Goal: Task Accomplishment & Management: Complete application form

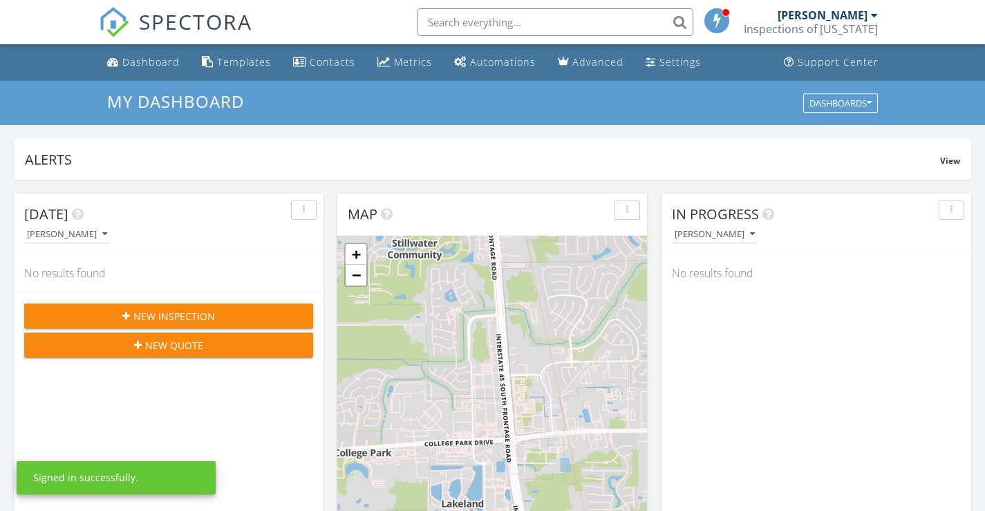
scroll to position [1280, 1007]
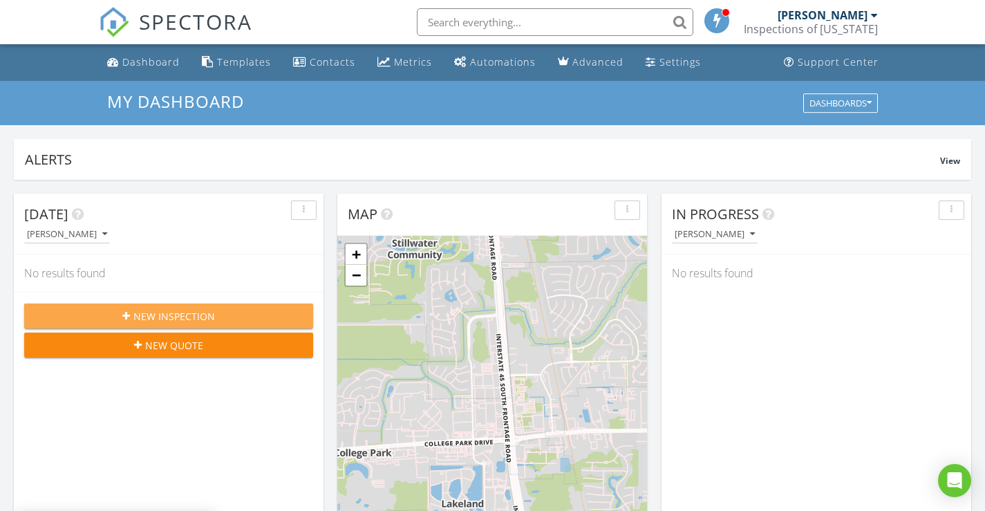
click at [169, 319] on span "New Inspection" at bounding box center [174, 316] width 82 height 15
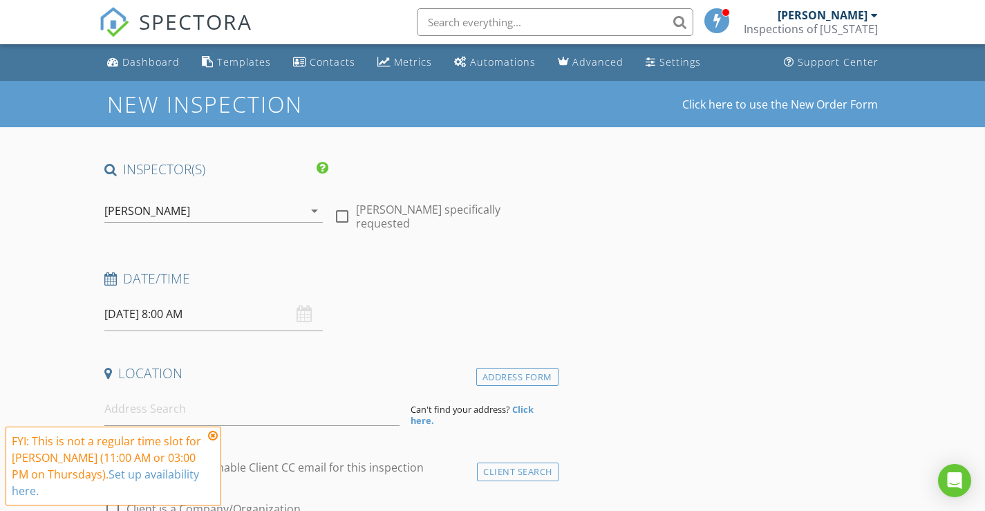
click at [301, 210] on div "[PERSON_NAME]" at bounding box center [204, 211] width 200 height 22
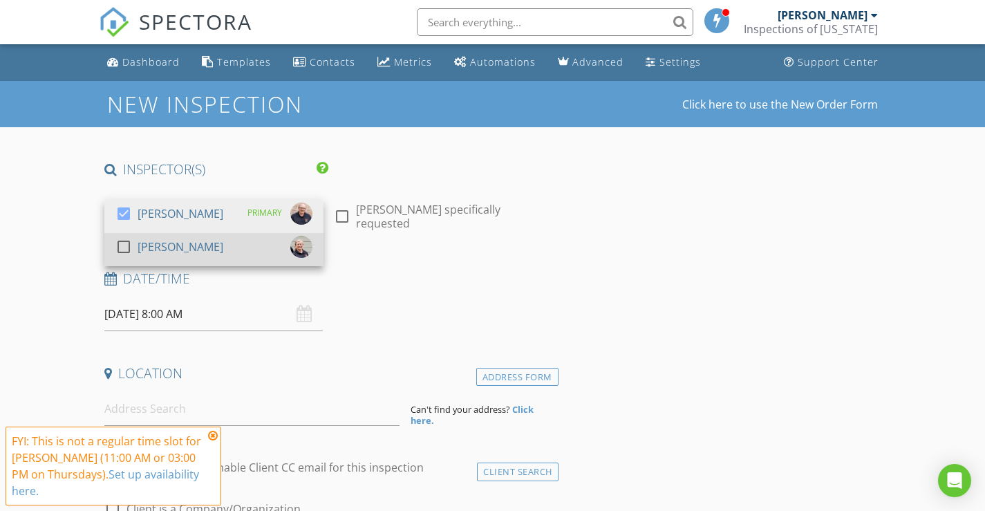
click at [124, 247] on div at bounding box center [124, 247] width 24 height 24
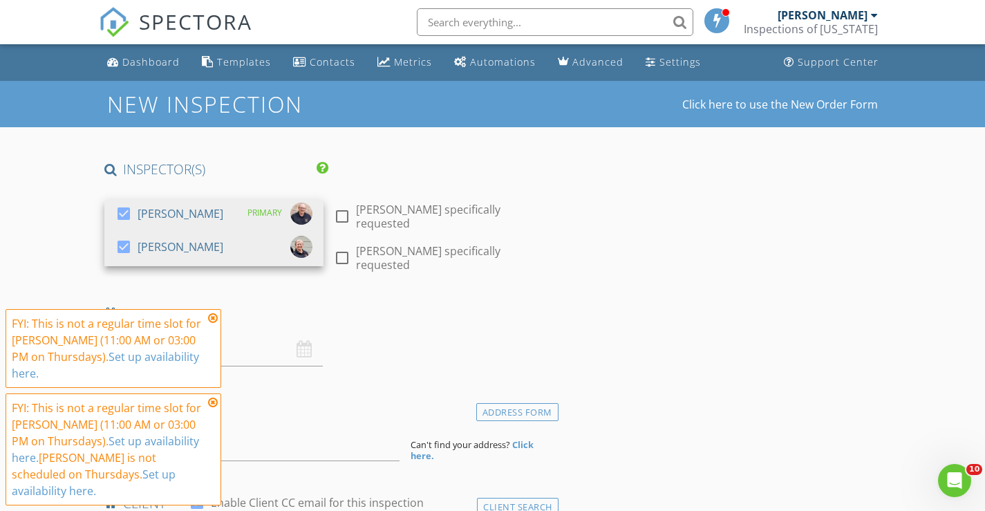
click at [216, 317] on icon at bounding box center [213, 317] width 10 height 11
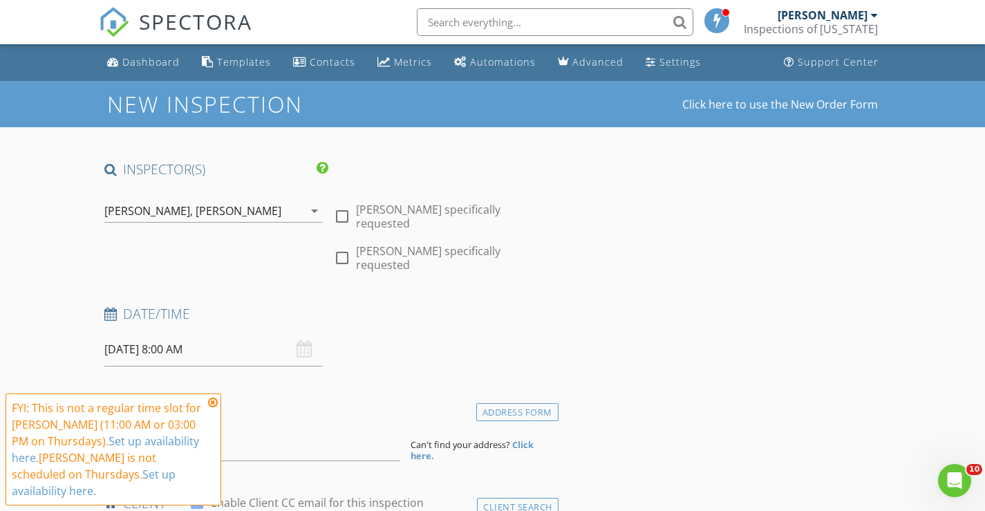
click at [214, 402] on icon at bounding box center [213, 402] width 10 height 11
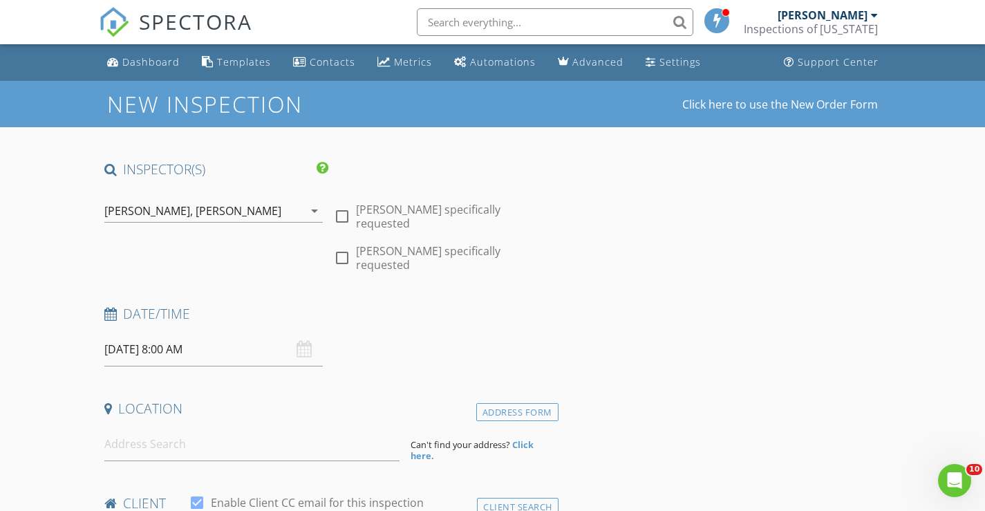
click at [149, 343] on input "08/28/2025 8:00 AM" at bounding box center [213, 350] width 219 height 34
click at [144, 435] on input at bounding box center [251, 444] width 295 height 34
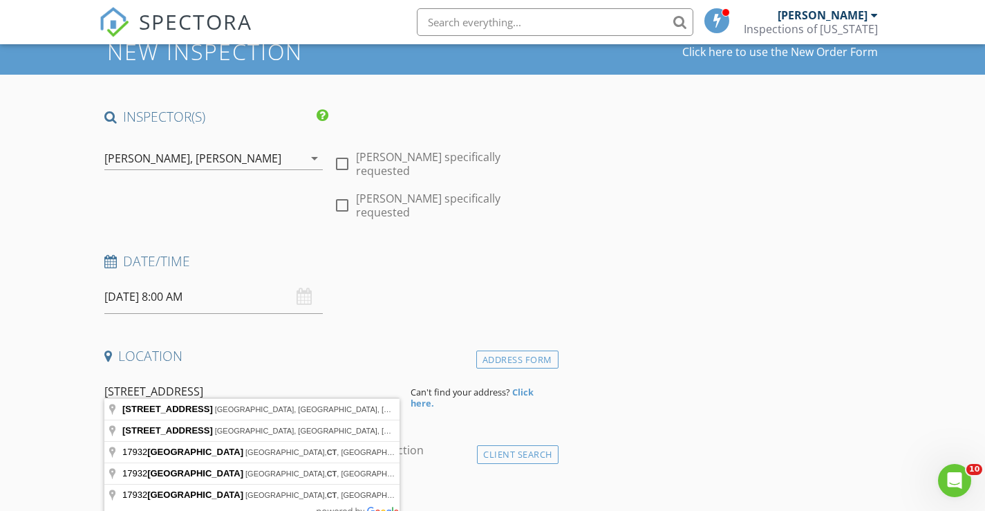
scroll to position [138, 0]
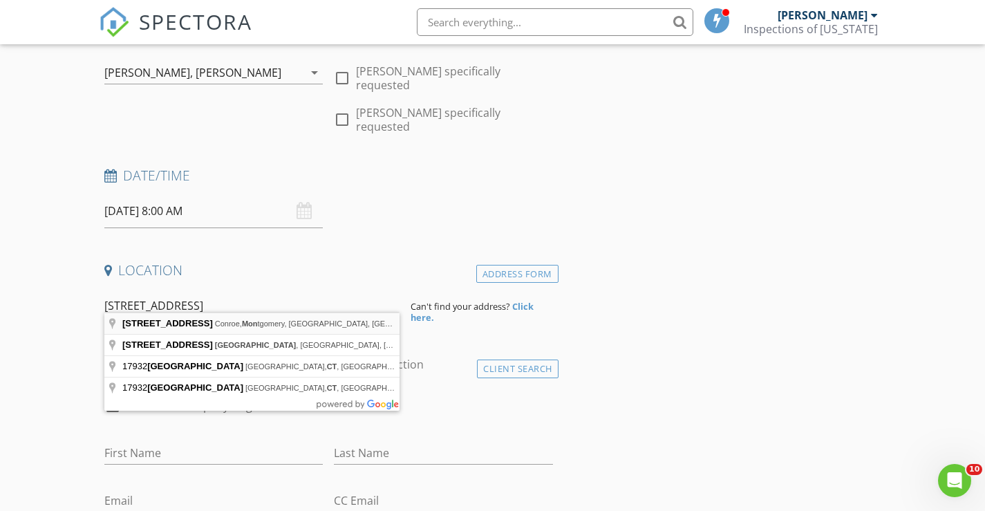
type input "17932 Stone Terrace Court, Conroe, Montgomery, TX, USA"
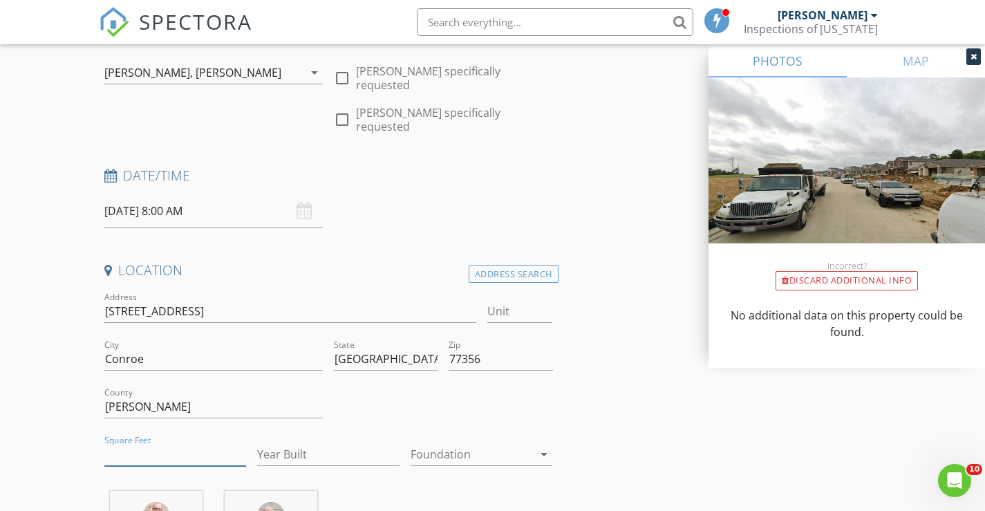
click at [171, 443] on input "Square Feet" at bounding box center [175, 454] width 142 height 23
type input "1688"
click at [294, 443] on input "Year Built" at bounding box center [328, 454] width 142 height 23
type input "2025"
click at [488, 443] on div at bounding box center [472, 454] width 123 height 22
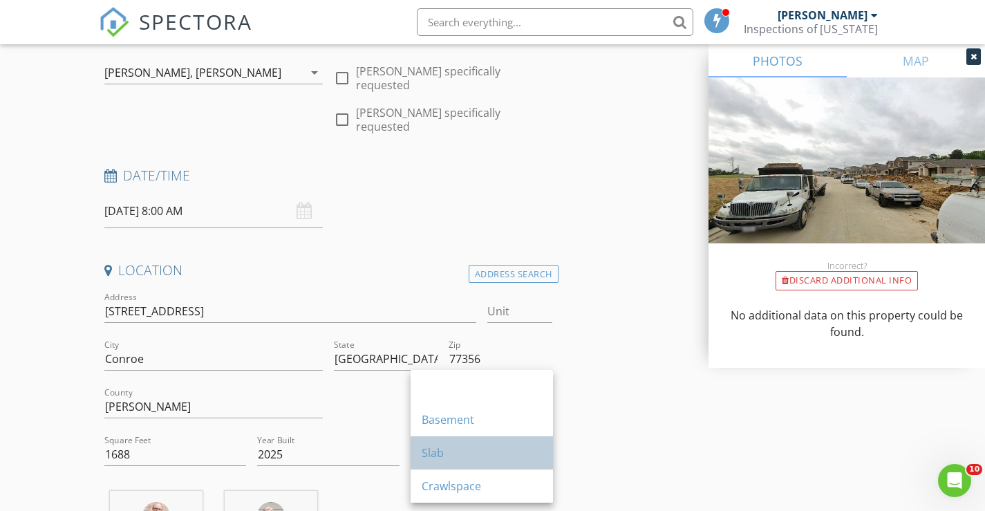
click at [447, 451] on div "Slab" at bounding box center [482, 453] width 120 height 17
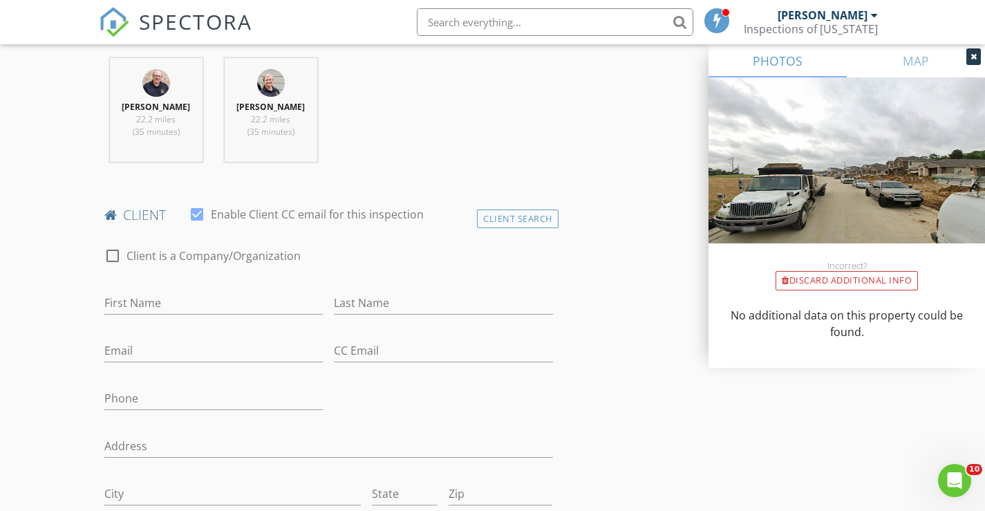
scroll to position [622, 0]
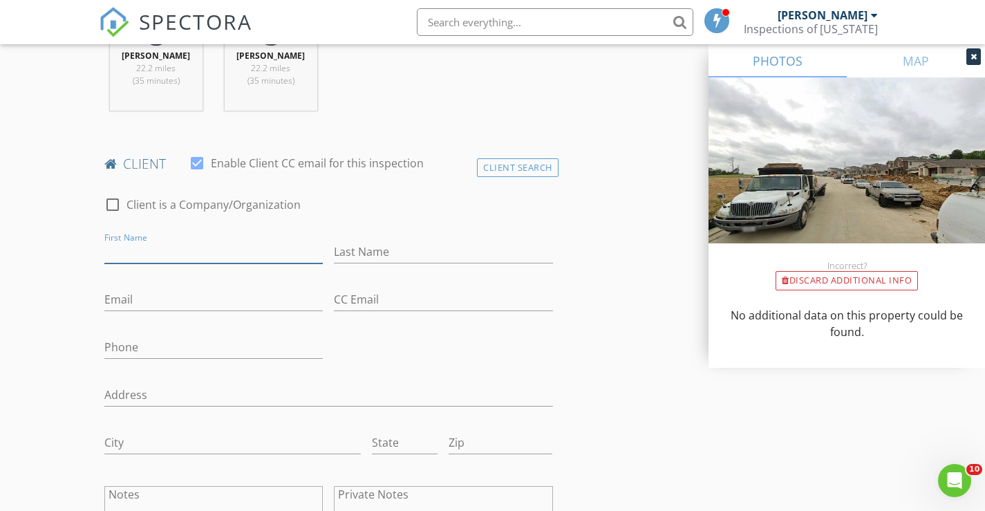
click at [150, 250] on input "First Name" at bounding box center [213, 252] width 219 height 23
type input "Shawna"
click at [353, 243] on input "Last Name" at bounding box center [443, 252] width 219 height 23
type input "Wright"
click at [176, 311] on input "Email" at bounding box center [213, 299] width 219 height 23
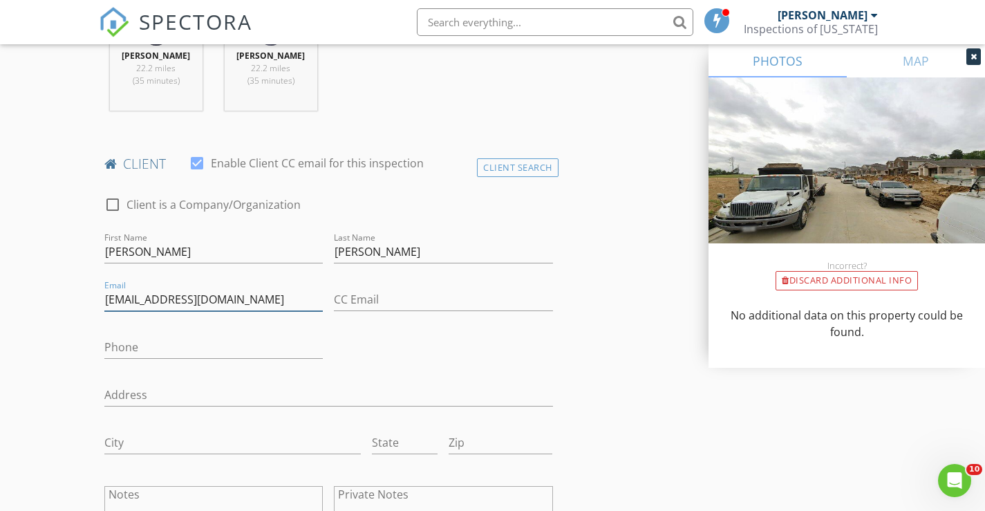
type input "wright_nana@hotmail.com"
click at [179, 343] on input "Phone" at bounding box center [213, 347] width 219 height 23
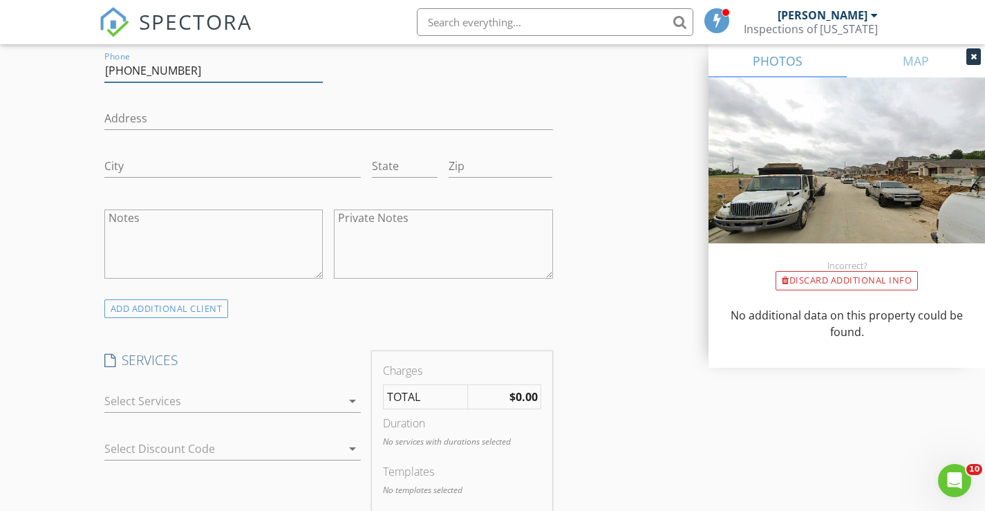
scroll to position [1037, 0]
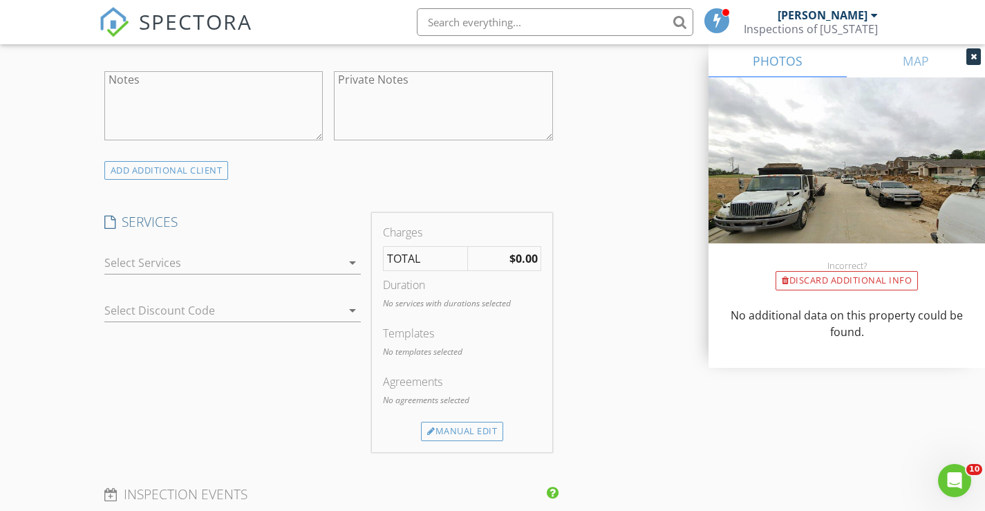
type input "951-288-7740"
click at [255, 274] on div at bounding box center [223, 263] width 238 height 22
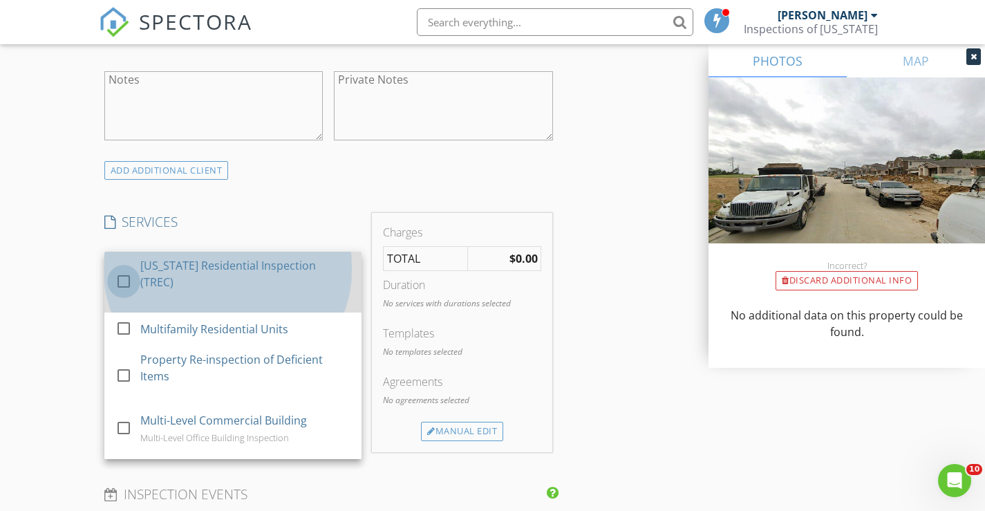
click at [123, 270] on div at bounding box center [124, 282] width 24 height 24
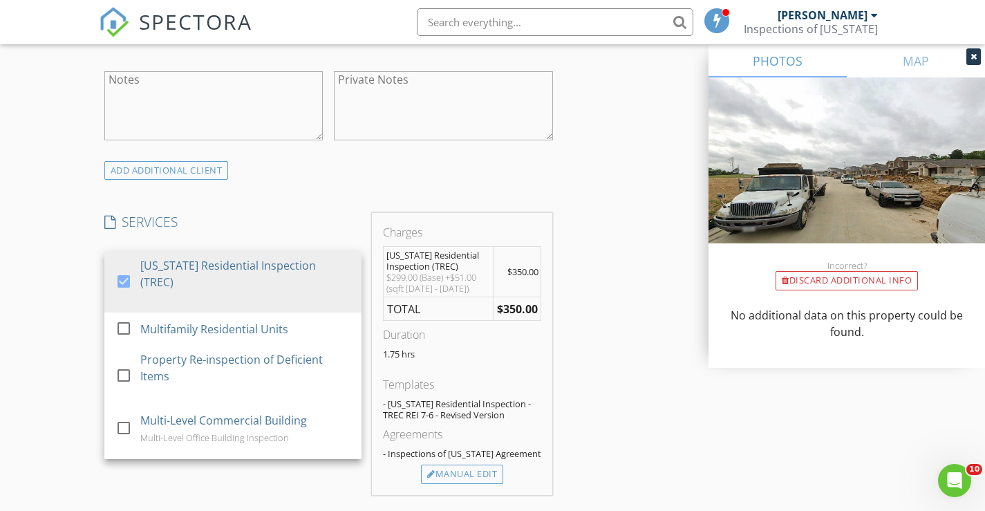
click at [613, 346] on div "INSPECTOR(S) check_box John Lohmann PRIMARY check_box Marcella Lohmann John Loh…" at bounding box center [493, 384] width 788 height 2523
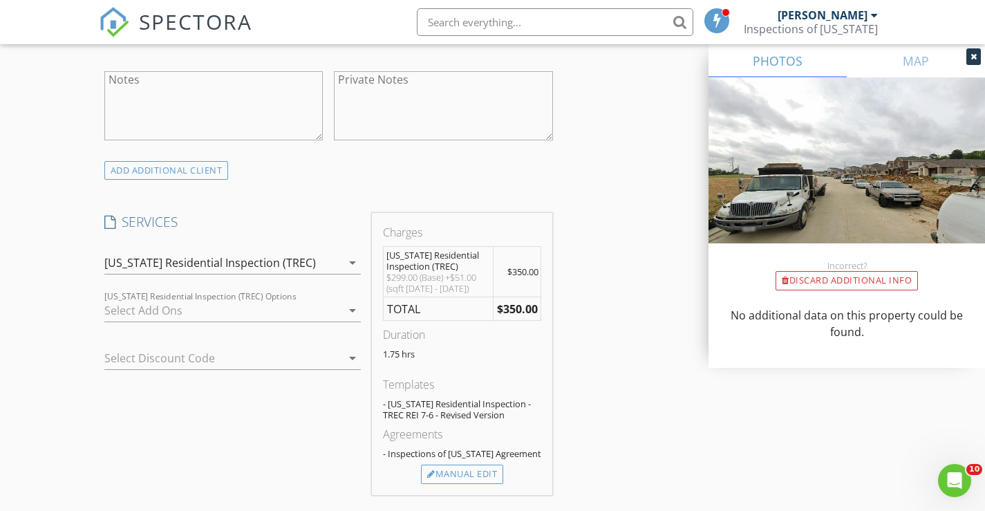
click at [327, 317] on div at bounding box center [223, 310] width 238 height 22
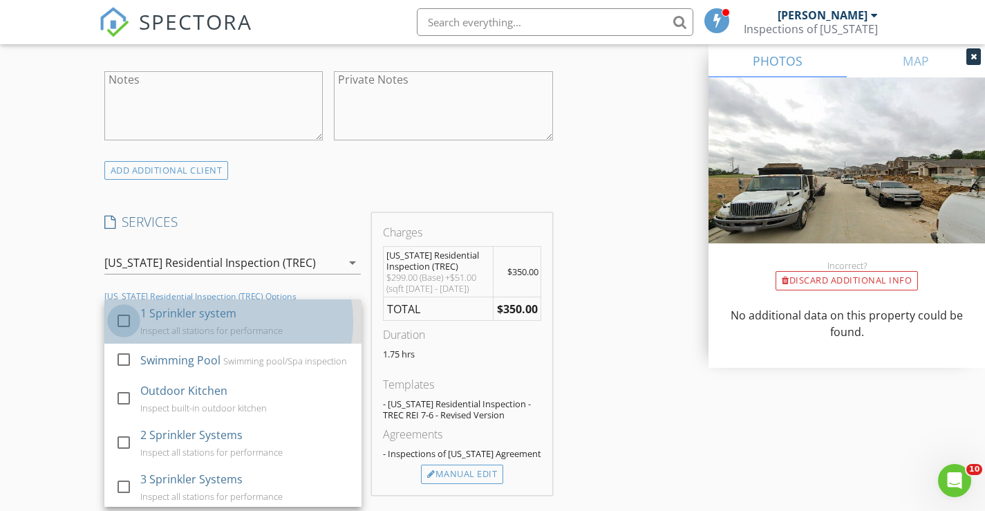
click at [119, 325] on div at bounding box center [124, 321] width 24 height 24
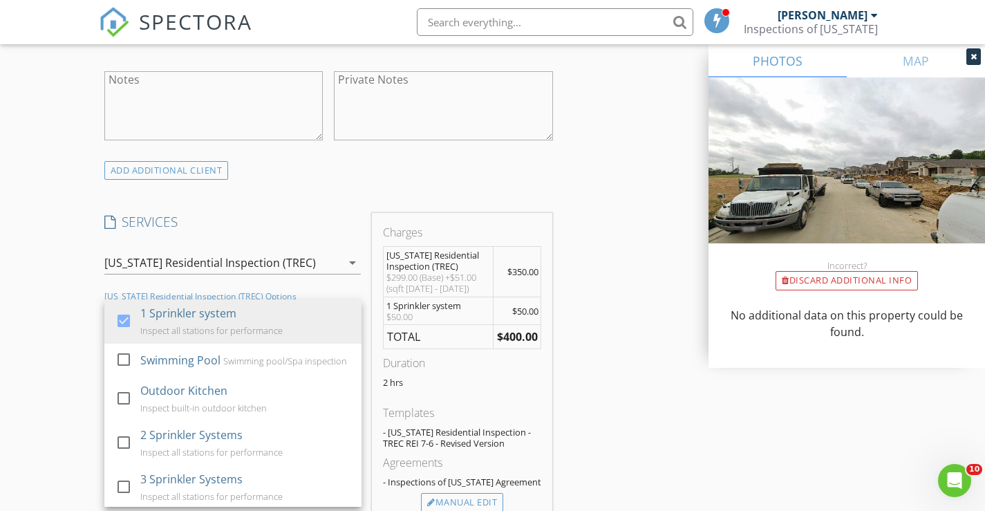
click at [629, 391] on div "INSPECTOR(S) check_box John Lohmann PRIMARY check_box Marcella Lohmann John Loh…" at bounding box center [493, 399] width 788 height 2552
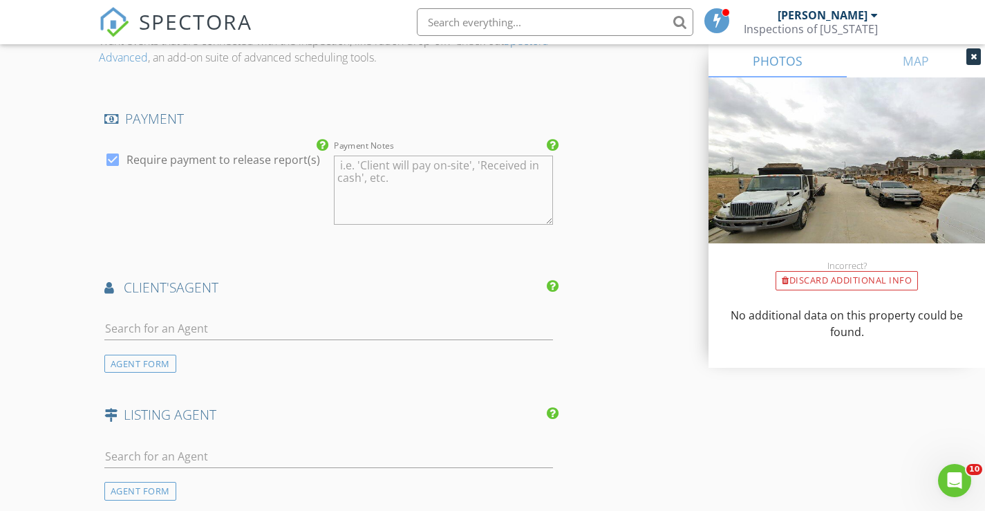
scroll to position [1590, 0]
click at [131, 325] on input "text" at bounding box center [328, 327] width 449 height 23
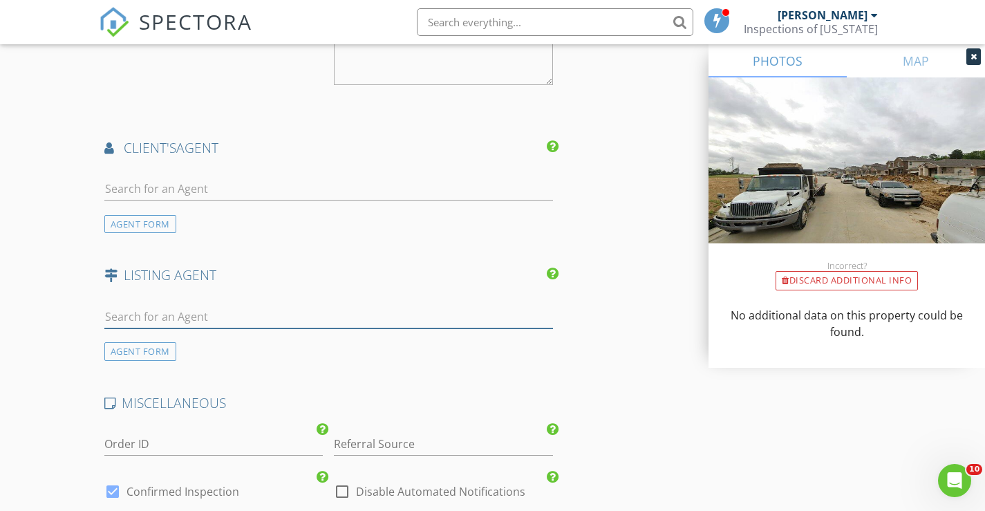
click at [120, 319] on input "text" at bounding box center [328, 317] width 449 height 23
type input "D"
type input "Psallis"
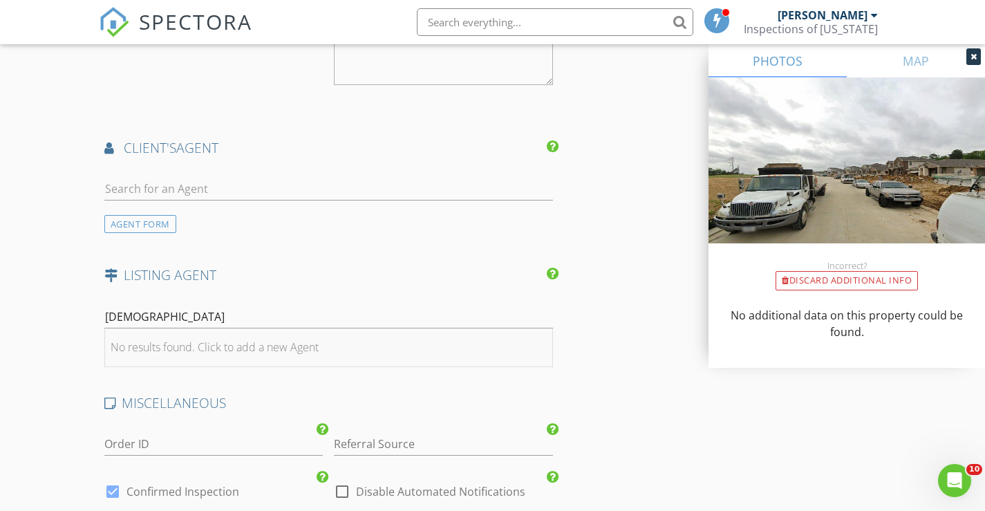
click at [171, 344] on div "No results found. Click to add a new Agent" at bounding box center [215, 347] width 208 height 17
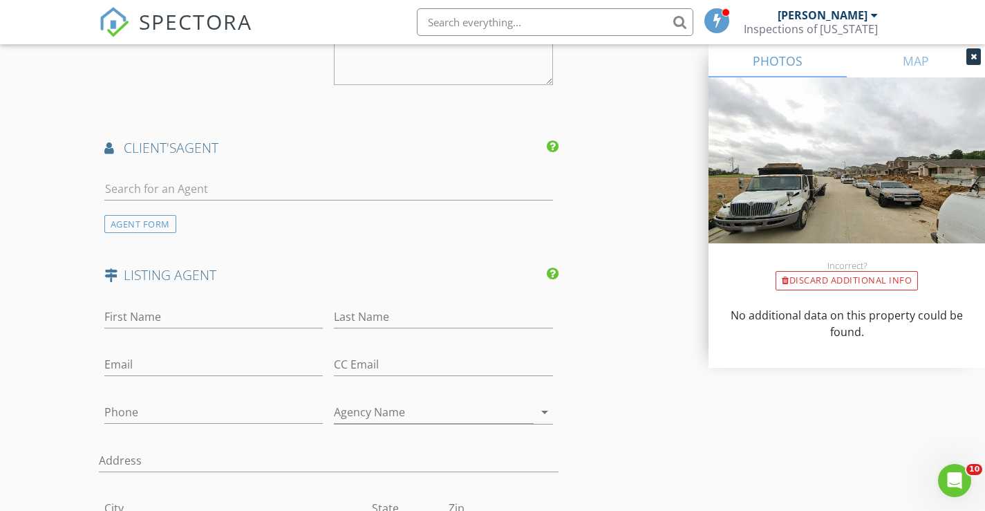
click at [144, 306] on div "First Name" at bounding box center [213, 319] width 219 height 45
click at [151, 319] on input "First Name" at bounding box center [213, 317] width 219 height 23
type input "Debbie"
click at [356, 317] on input "Last Name" at bounding box center [443, 317] width 219 height 23
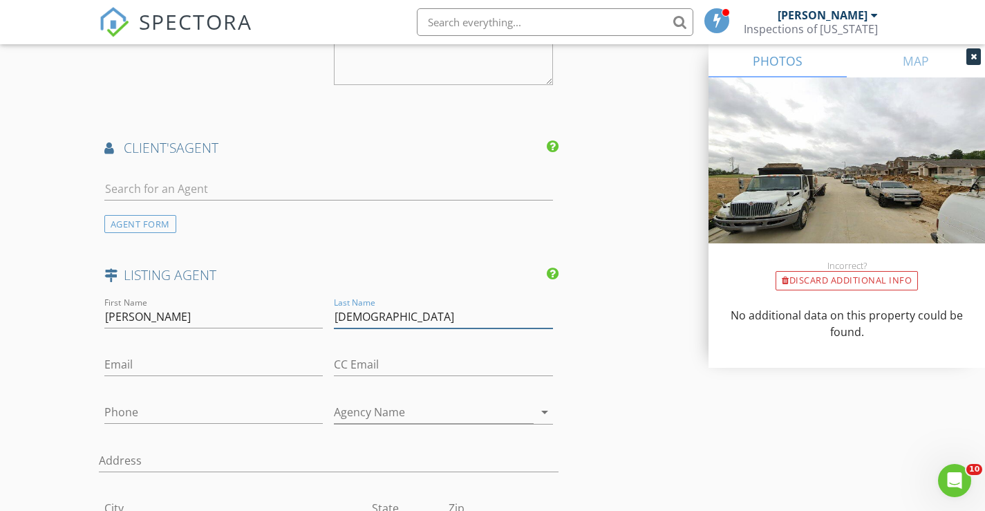
type input "Psallis"
click at [182, 416] on input "Phone" at bounding box center [213, 412] width 219 height 23
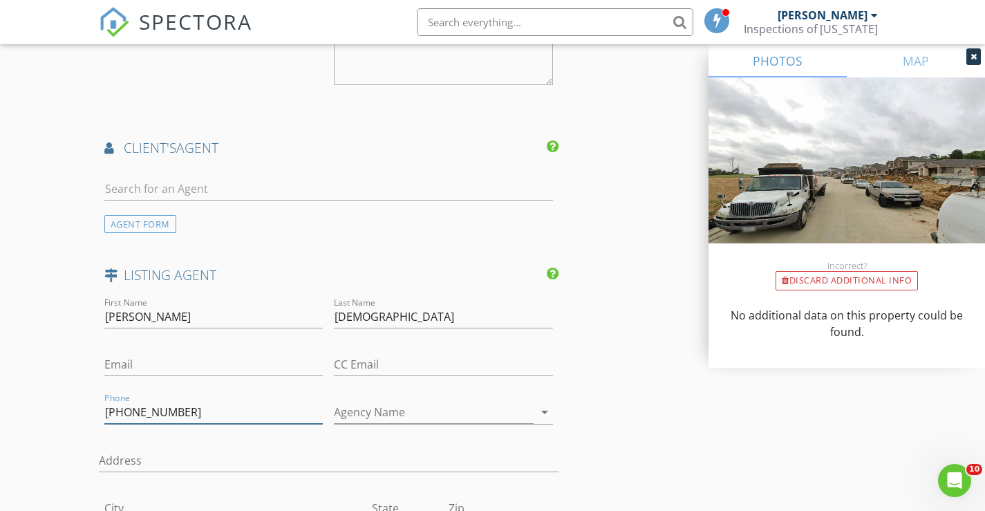
type input "615-429-5055"
click at [415, 415] on input "Agency Name" at bounding box center [434, 412] width 200 height 23
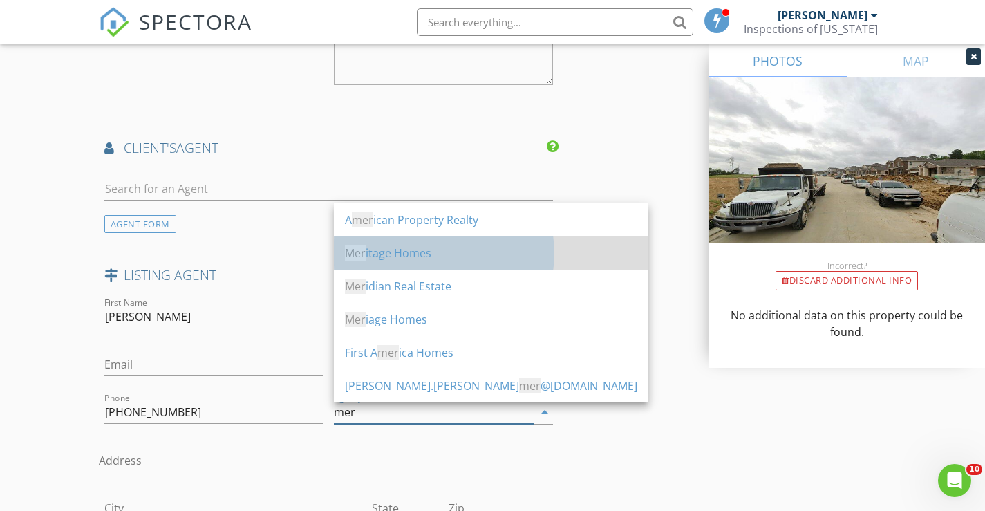
click at [414, 250] on div "Mer itage Homes" at bounding box center [491, 253] width 292 height 17
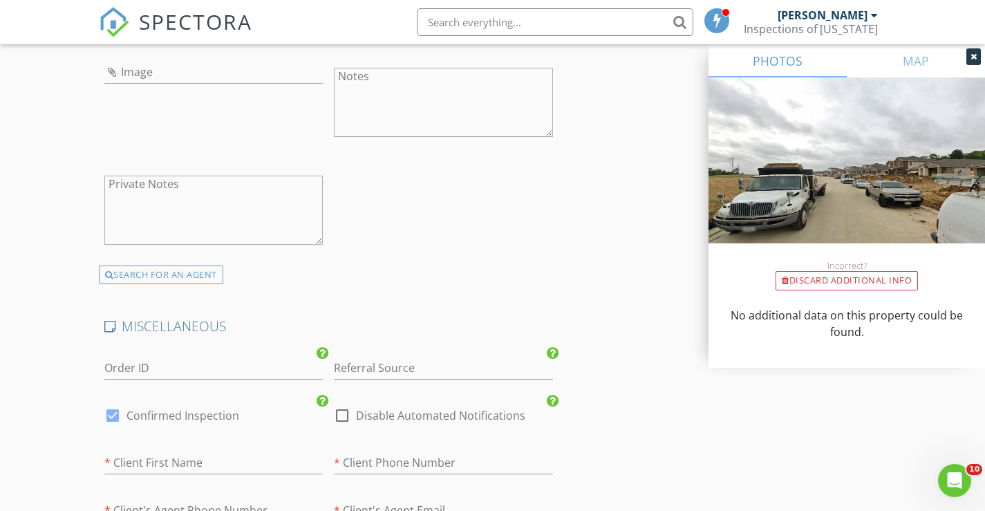
scroll to position [2489, 0]
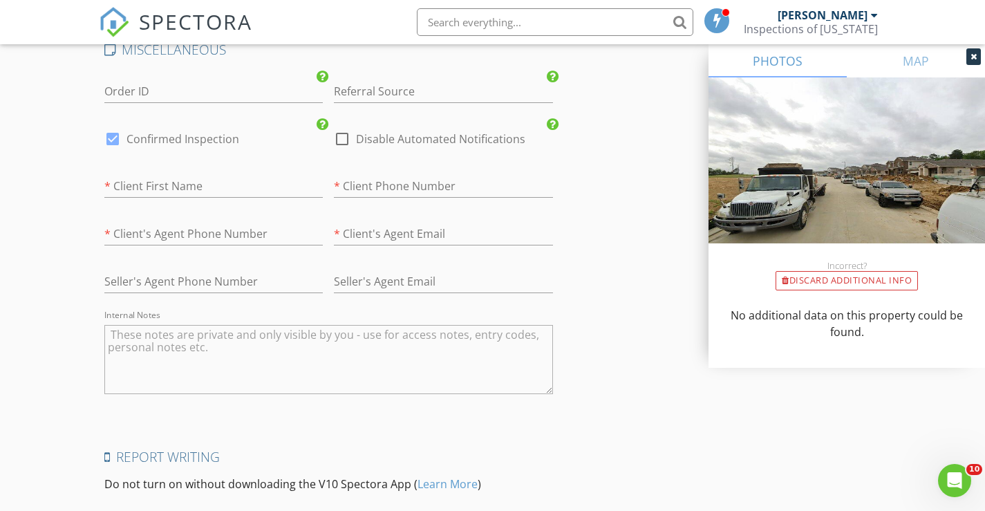
type input "Meritage Homes"
click at [154, 336] on textarea "Internal Notes" at bounding box center [328, 359] width 449 height 69
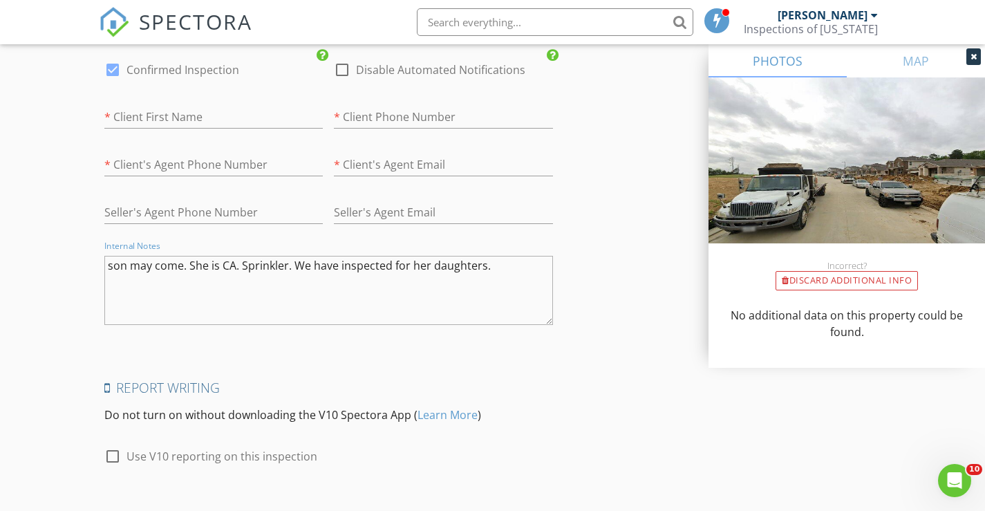
click at [181, 270] on textarea "son may come. She is CA. Sprinkler. We have inspected for her daughters." at bounding box center [328, 290] width 449 height 69
click at [545, 271] on textarea "son may come, firefighter. She is CA. Sprinkler. We have inspected for her daug…" at bounding box center [328, 290] width 449 height 69
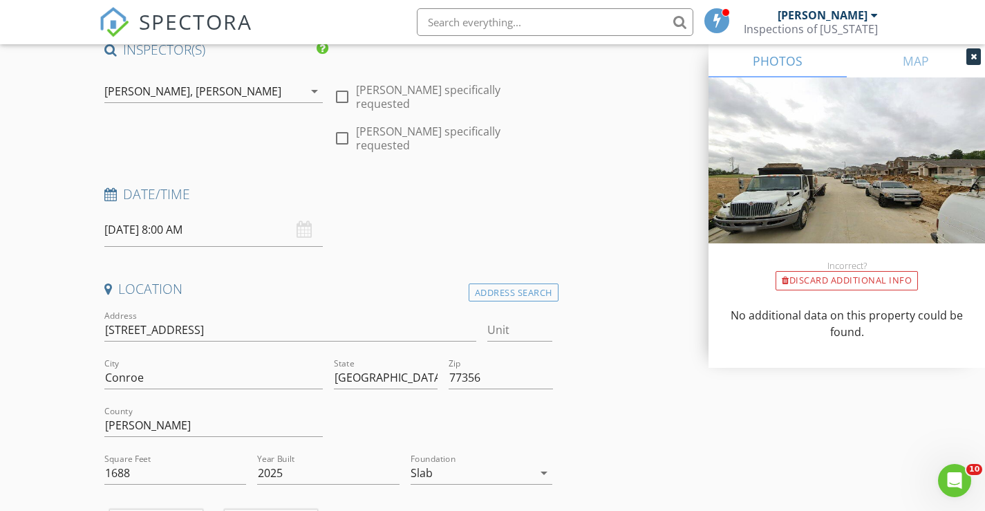
scroll to position [86, 0]
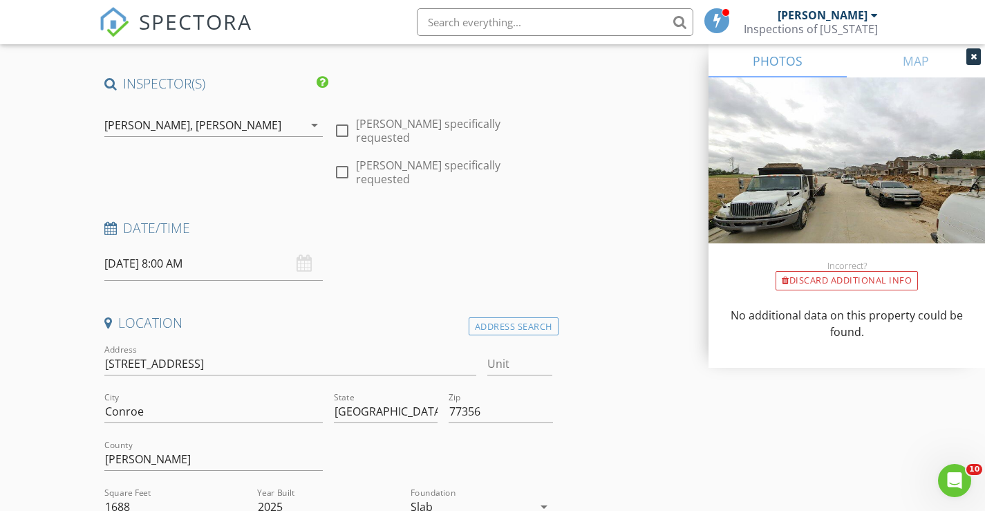
type textarea "son may come, firefighter. She is CA. Sprinkler."
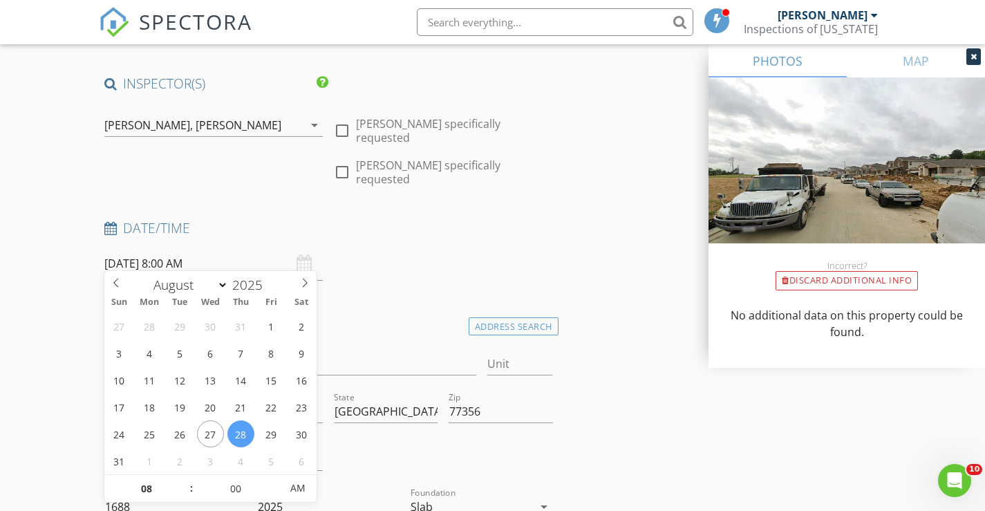
click at [184, 254] on input "08/28/2025 8:00 AM" at bounding box center [213, 264] width 219 height 34
type input "05"
type input "08/28/2025 8:05 AM"
click at [273, 479] on span at bounding box center [274, 482] width 10 height 14
type input "10"
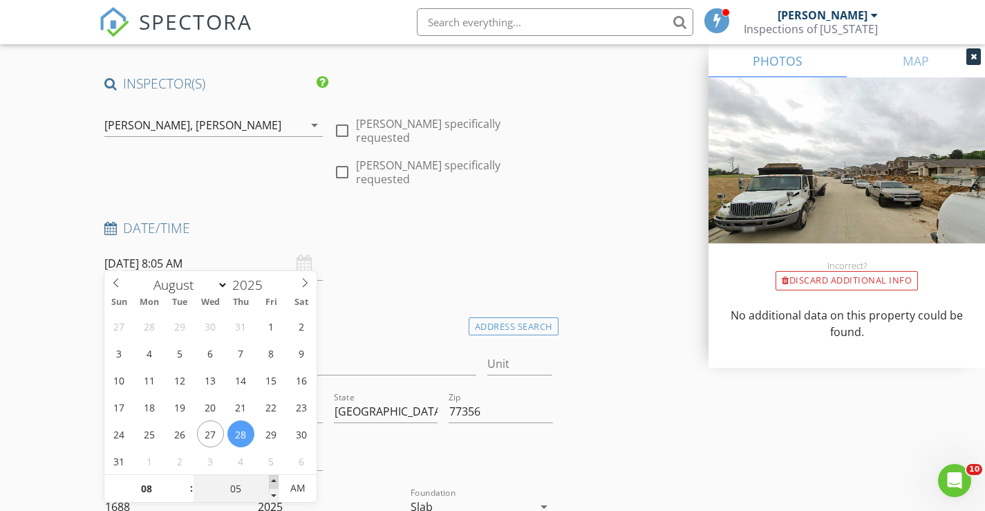
type input "08/28/2025 8:10 AM"
click at [273, 479] on span at bounding box center [274, 482] width 10 height 14
type input "15"
type input "08/28/2025 8:15 AM"
click at [273, 479] on span at bounding box center [274, 482] width 10 height 14
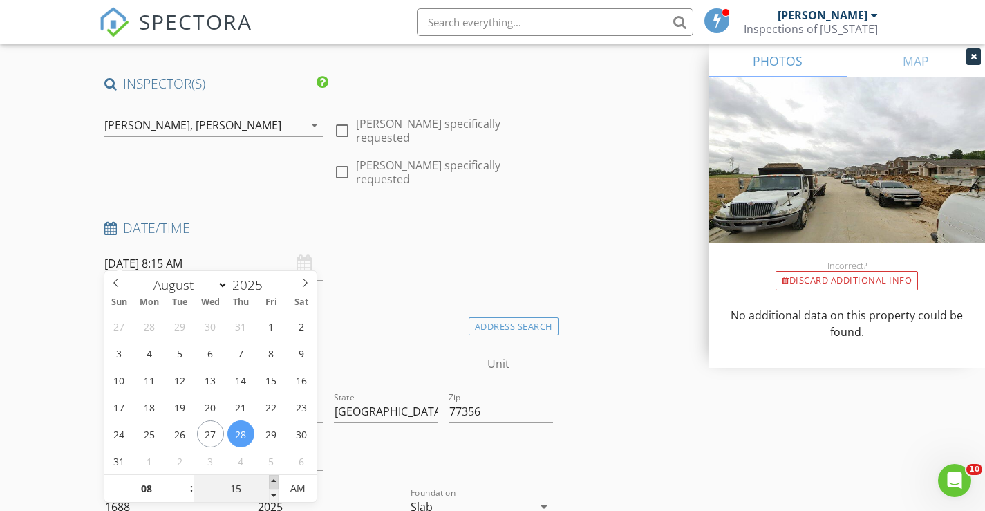
type input "20"
type input "08/28/2025 8:20 AM"
click at [273, 479] on span at bounding box center [274, 482] width 10 height 14
type input "25"
type input "08/28/2025 8:25 AM"
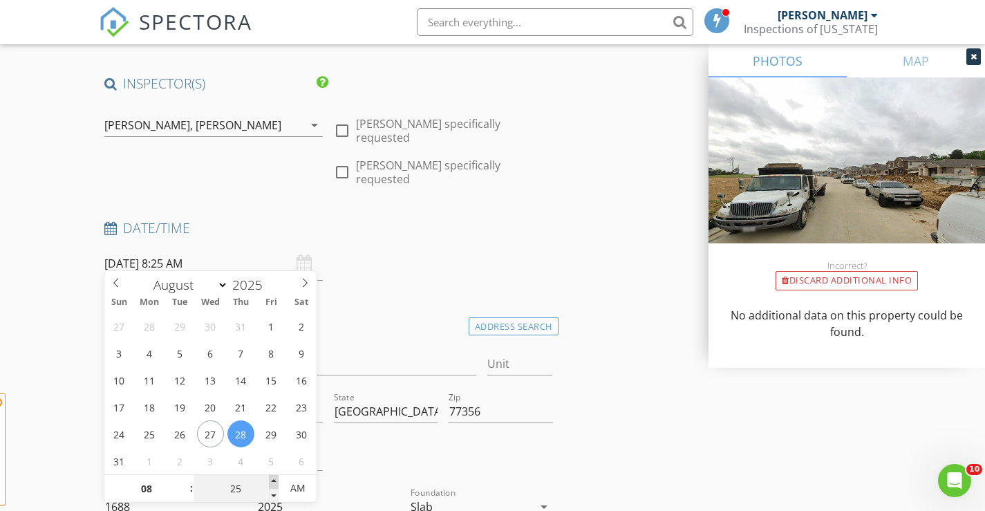
click at [273, 479] on span at bounding box center [274, 482] width 10 height 14
type input "30"
type input "08/28/2025 8:30 AM"
click at [273, 479] on span at bounding box center [274, 482] width 10 height 14
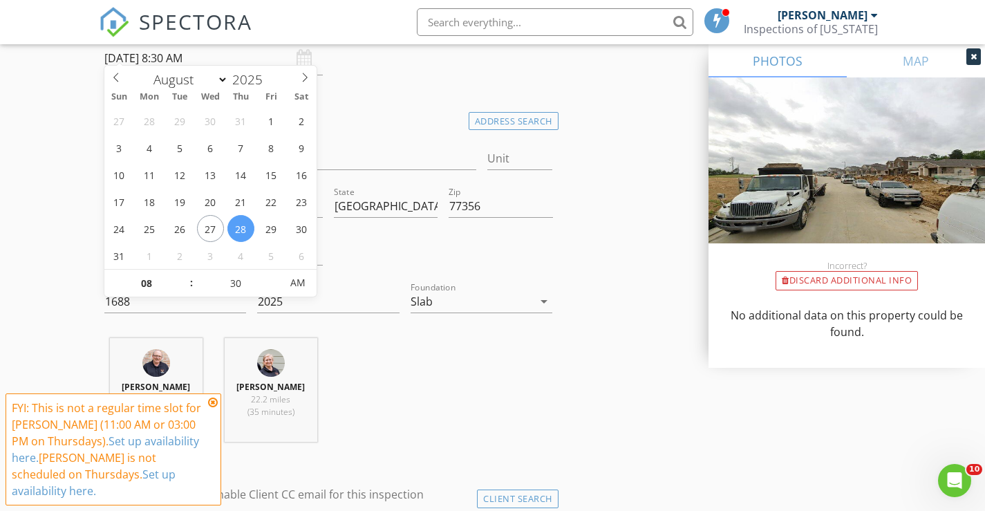
scroll to position [293, 0]
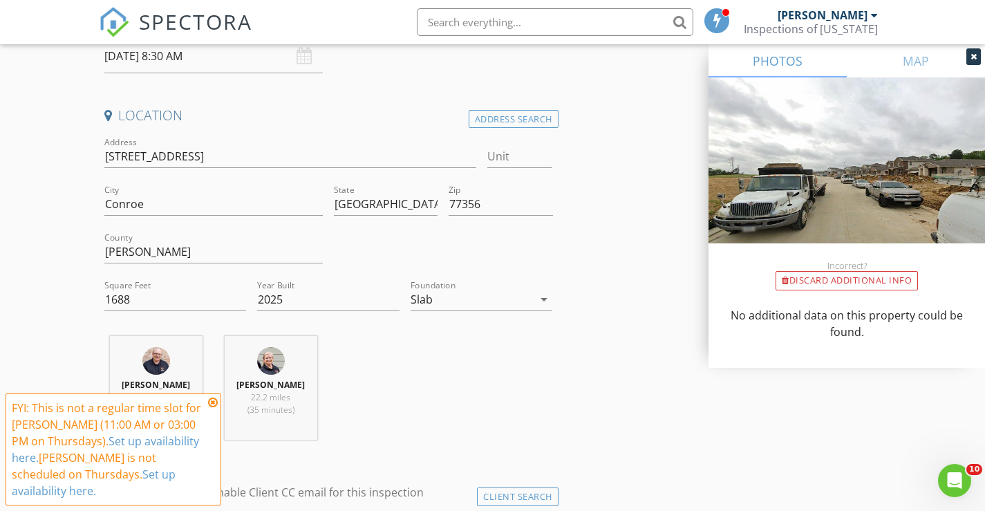
click at [213, 404] on icon at bounding box center [213, 402] width 10 height 11
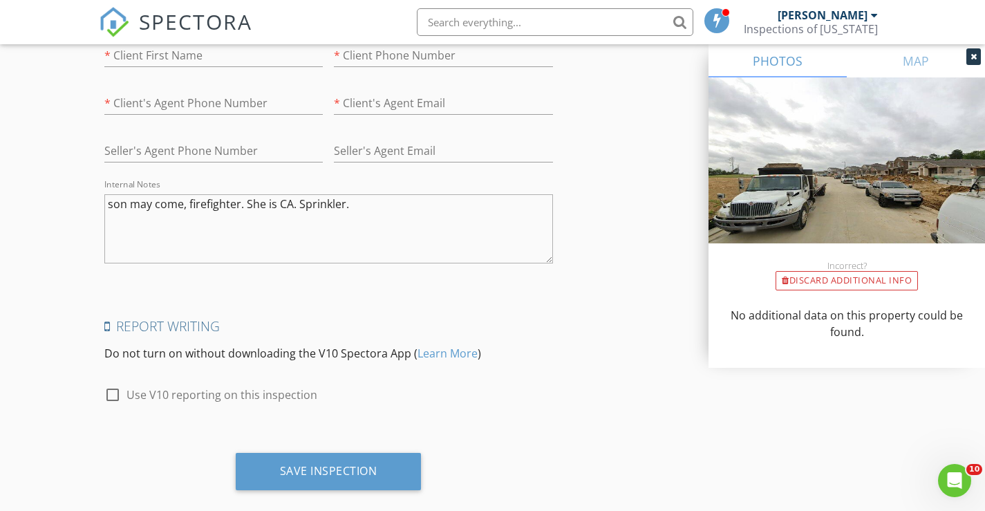
scroll to position [2644, 0]
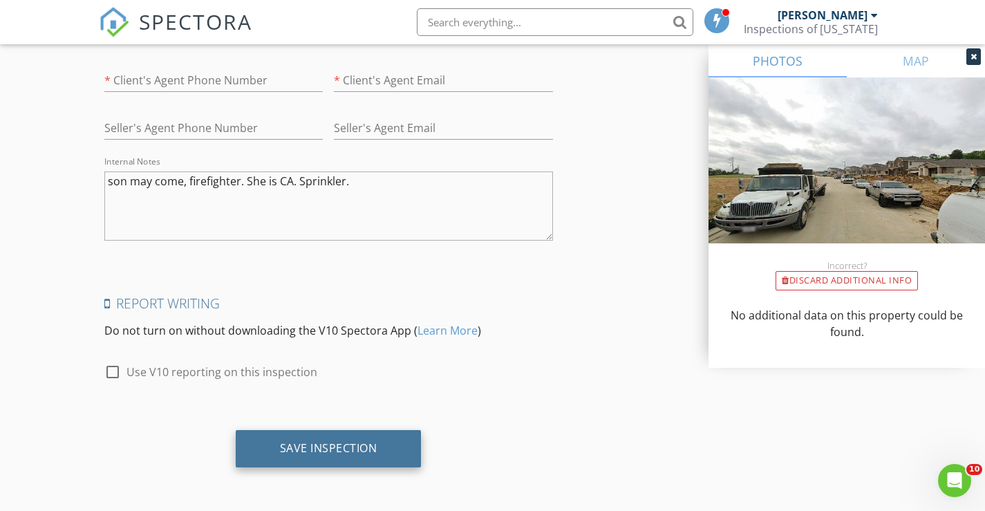
click at [312, 456] on div "Save Inspection" at bounding box center [329, 448] width 186 height 37
